Goal: Navigation & Orientation: Find specific page/section

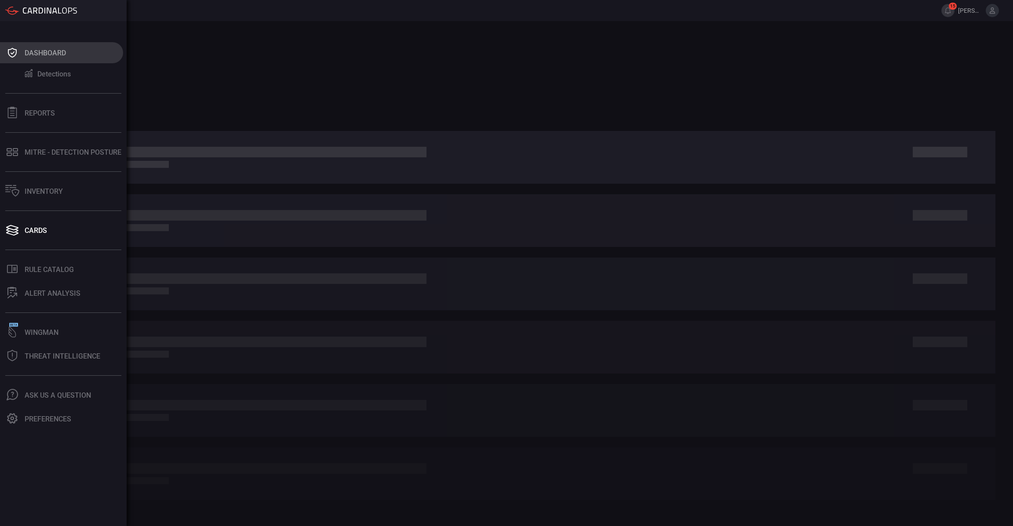
click at [42, 61] on button "Dashboard" at bounding box center [61, 52] width 123 height 21
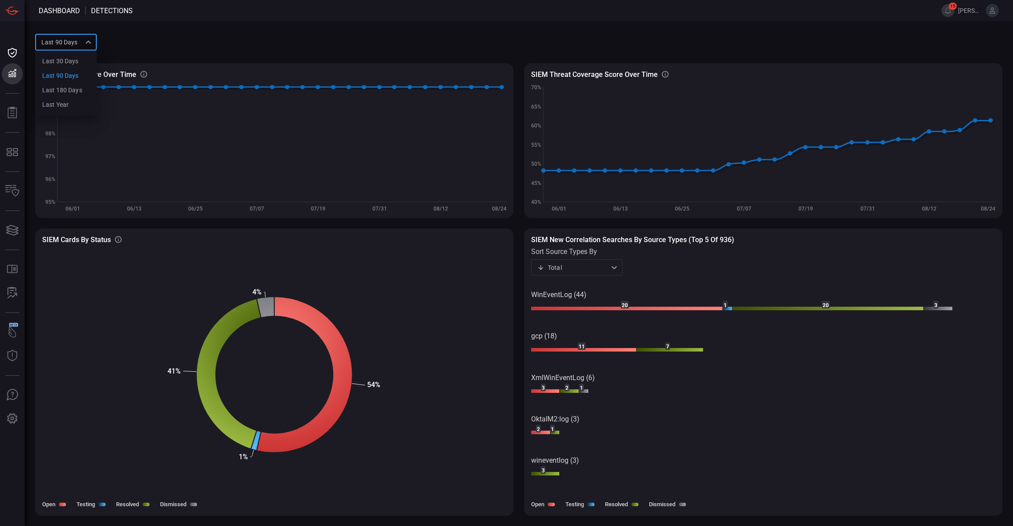
click at [75, 43] on div "Last 90 days quarter Last 30 days Last 90 days Last 180 days Last year ​" at bounding box center [66, 42] width 62 height 16
click at [68, 102] on div "Last year" at bounding box center [55, 104] width 26 height 9
type input "year"
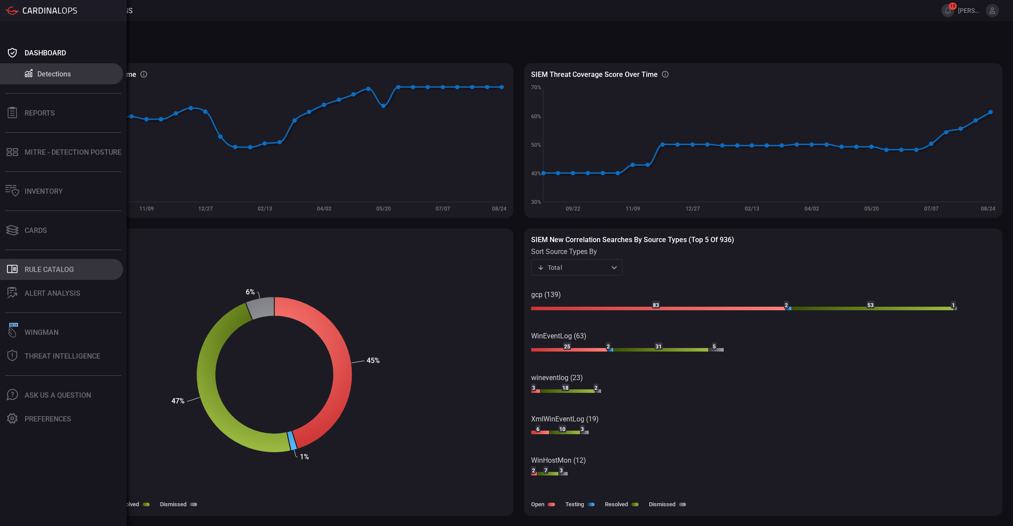
click at [62, 268] on div "Rule Catalog" at bounding box center [49, 269] width 49 height 8
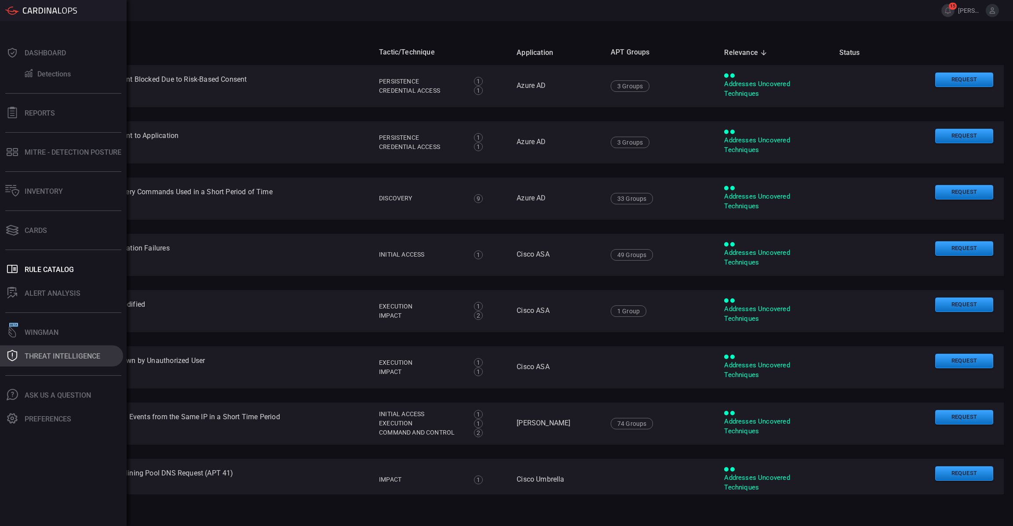
click at [35, 363] on button "Threat Intelligence" at bounding box center [61, 355] width 123 height 21
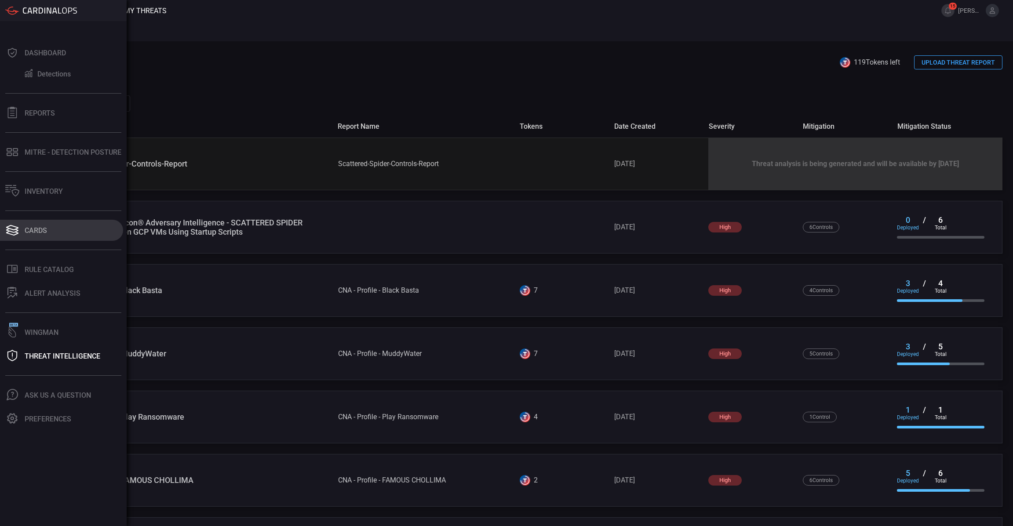
click at [47, 227] on div "Cards" at bounding box center [36, 230] width 22 height 8
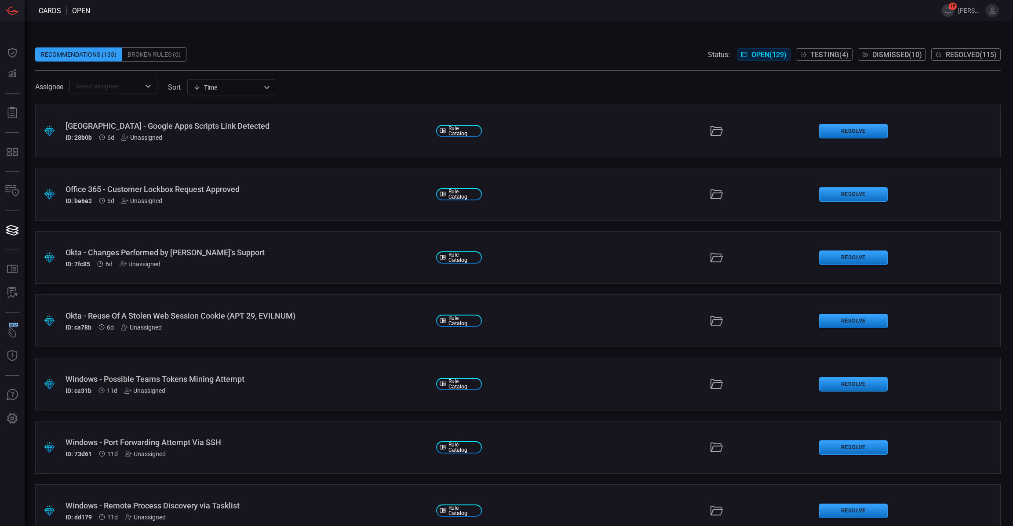
click at [141, 56] on div "Broken Rules (6)" at bounding box center [154, 54] width 64 height 14
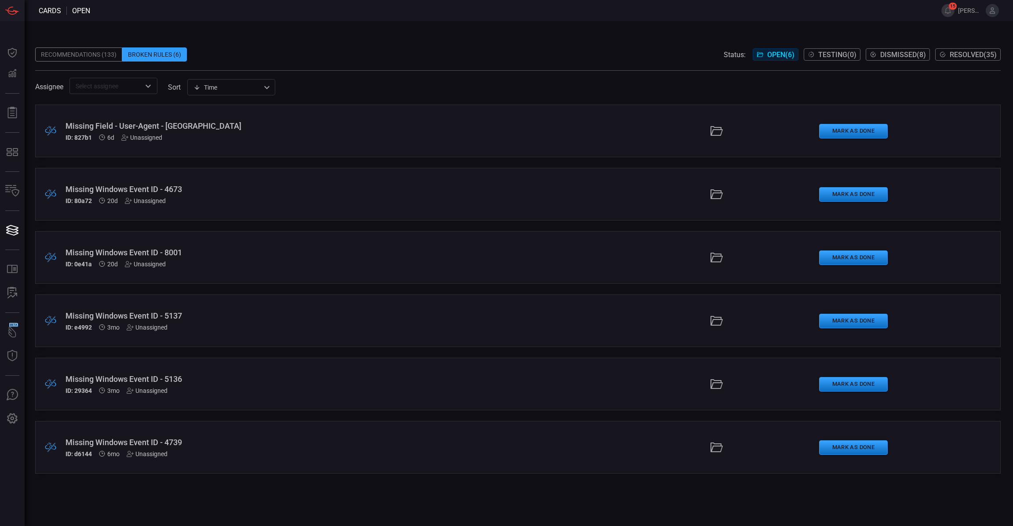
click at [184, 483] on div ".broken_cards_icon_0{fill:#39A4FF;} .broken_cards_icon_1{fill:none;stroke:#1918…" at bounding box center [517, 316] width 965 height 422
